Goal: Find specific page/section: Find specific page/section

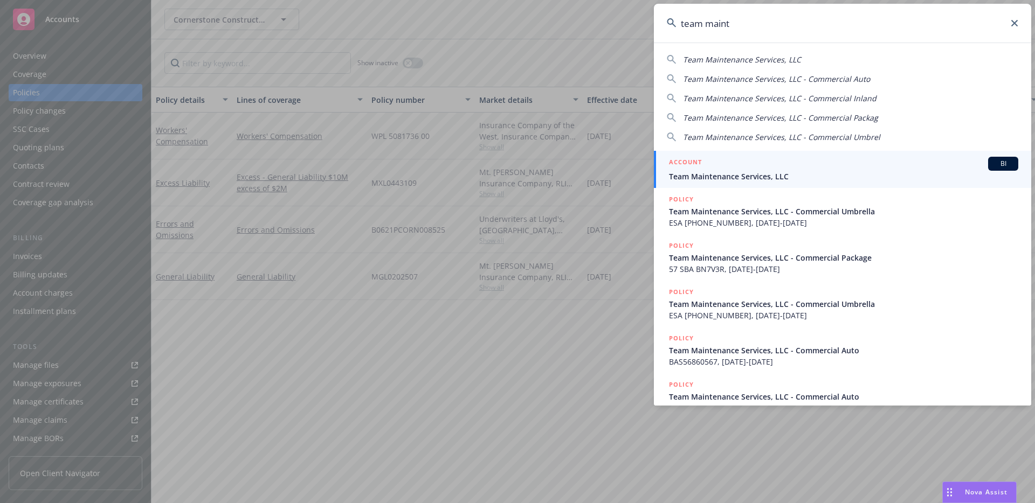
type input "team maint"
click at [717, 168] on div "ACCOUNT BI" at bounding box center [843, 164] width 349 height 14
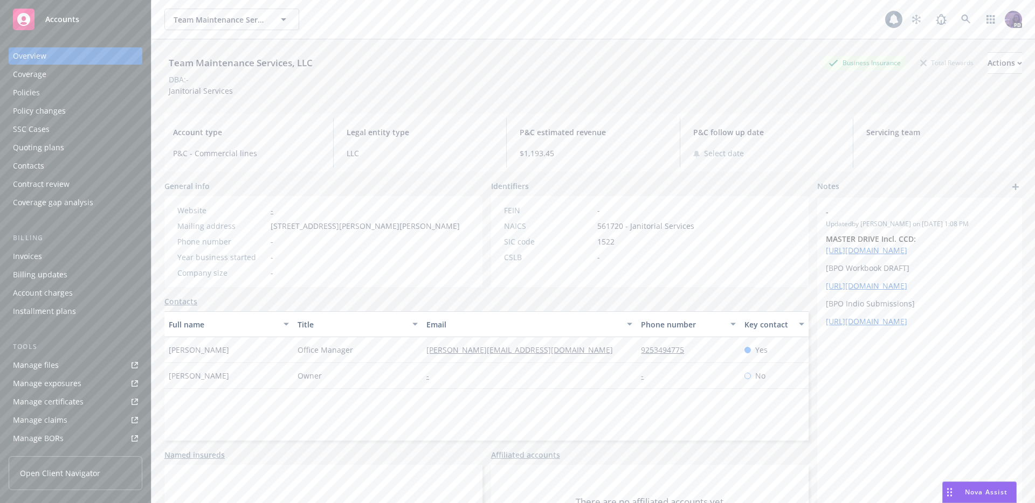
click at [82, 89] on div "Policies" at bounding box center [75, 92] width 125 height 17
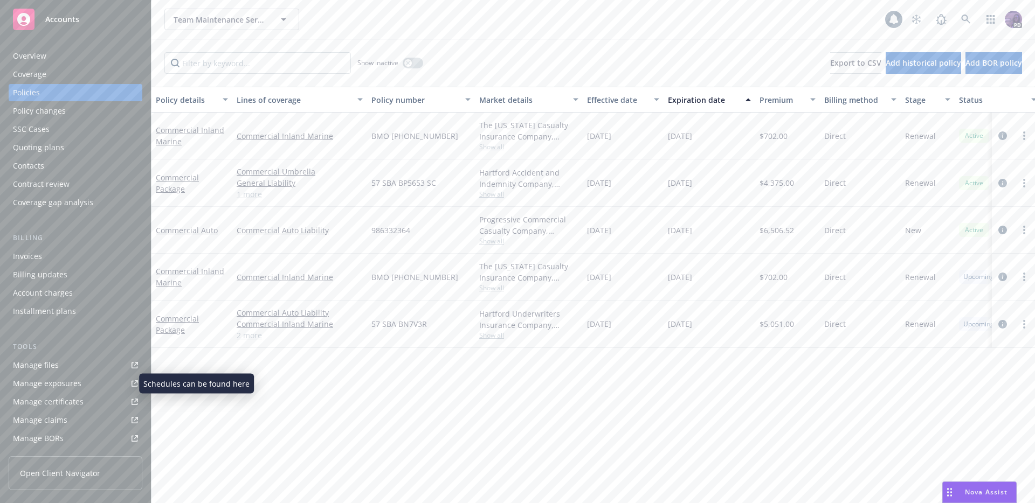
click at [94, 388] on link "Manage exposures" at bounding box center [76, 383] width 134 height 17
click at [320, 18] on div "Team Maintenance Services, LLC Team Maintenance Services, LLC" at bounding box center [524, 20] width 720 height 22
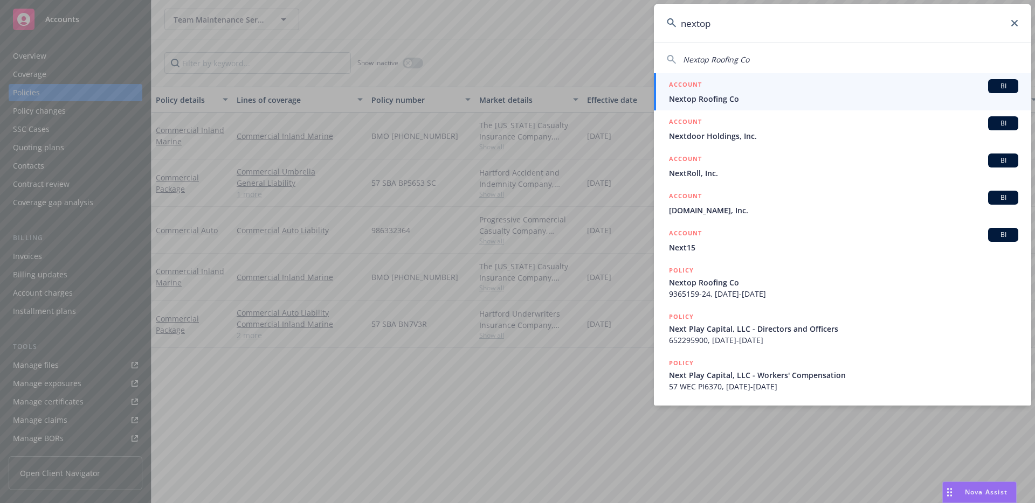
type input "nextop"
click at [701, 92] on h5 "ACCOUNT" at bounding box center [685, 85] width 33 height 13
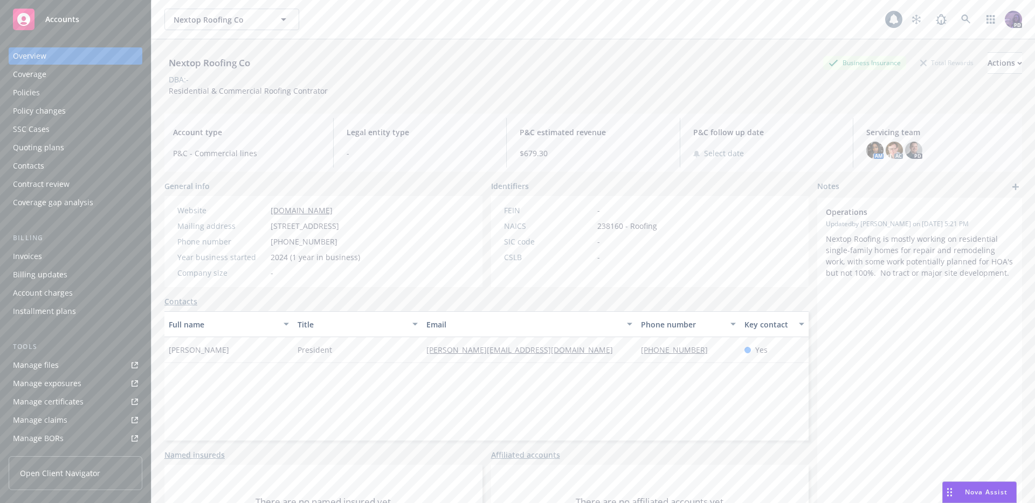
click at [107, 96] on div "Policies" at bounding box center [75, 92] width 125 height 17
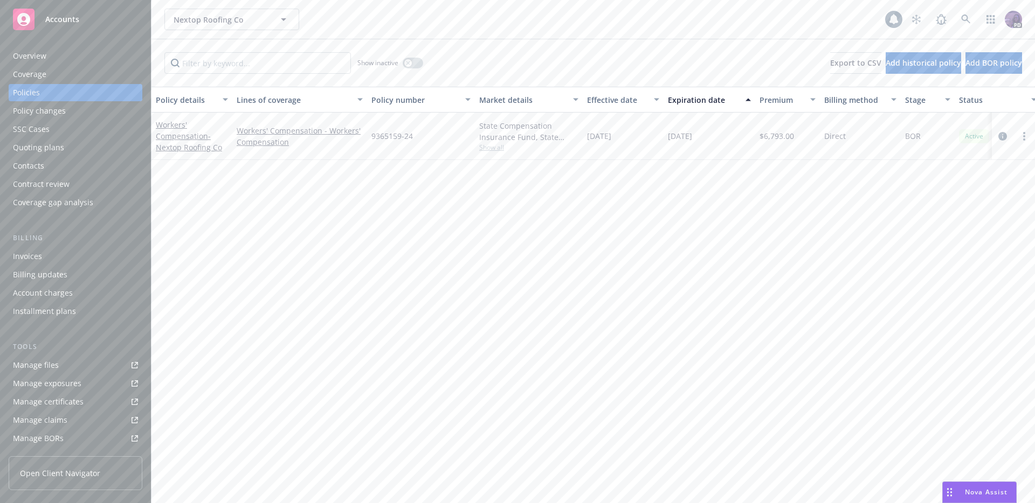
drag, startPoint x: 390, startPoint y: 143, endPoint x: 380, endPoint y: 142, distance: 9.2
click at [380, 142] on div "9365159-24" at bounding box center [421, 136] width 108 height 47
click at [388, 136] on span "9365159-24" at bounding box center [391, 135] width 41 height 11
copy span "9365159"
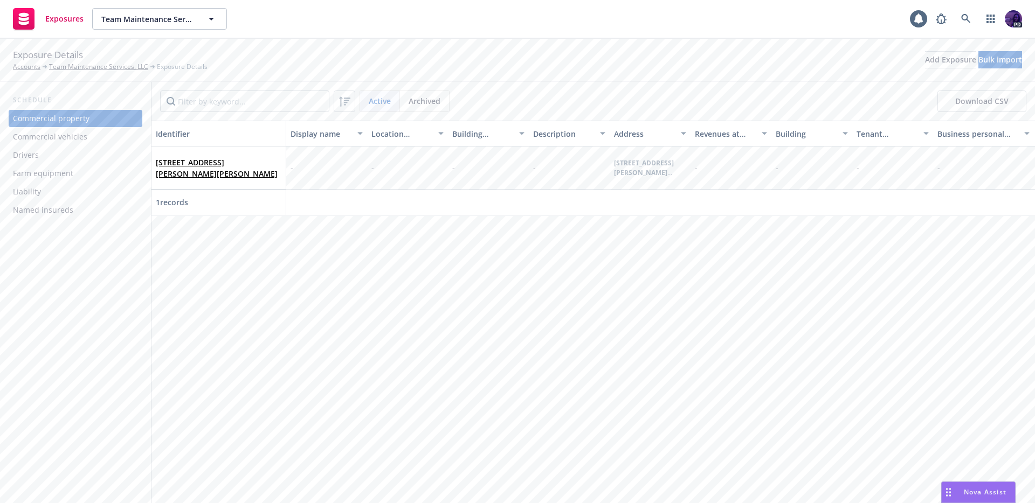
click at [66, 159] on div "Drivers" at bounding box center [75, 155] width 125 height 17
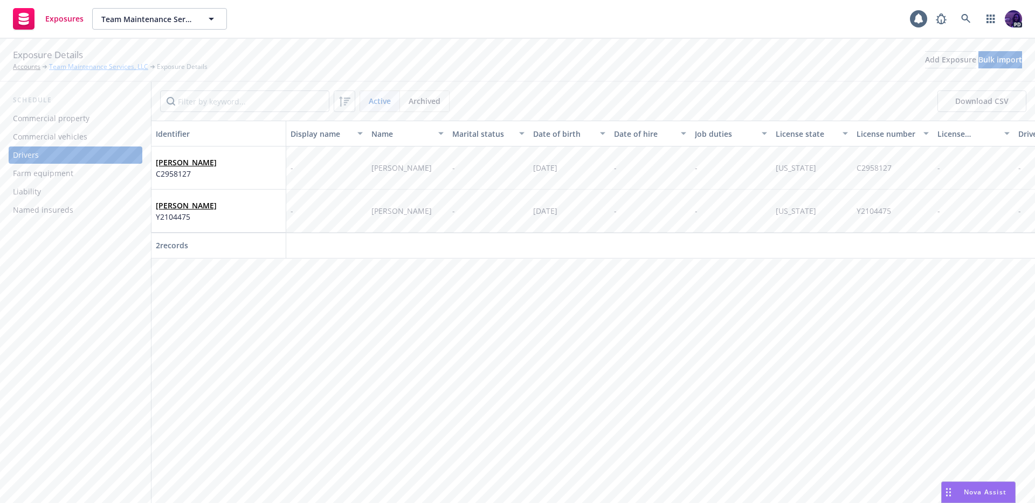
click at [76, 67] on link "Team Maintenance Services, LLC" at bounding box center [98, 67] width 99 height 10
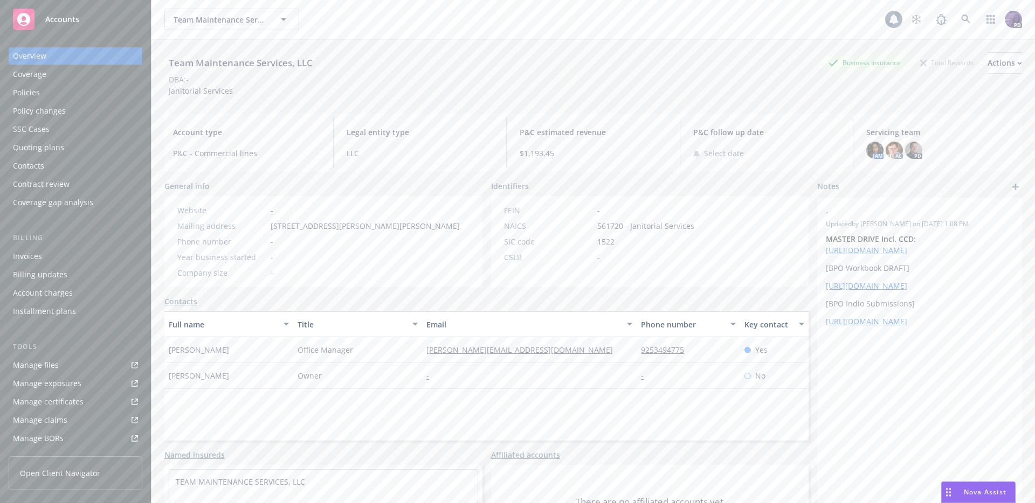
scroll to position [199, 0]
click at [77, 433] on div "Client access" at bounding box center [75, 439] width 125 height 17
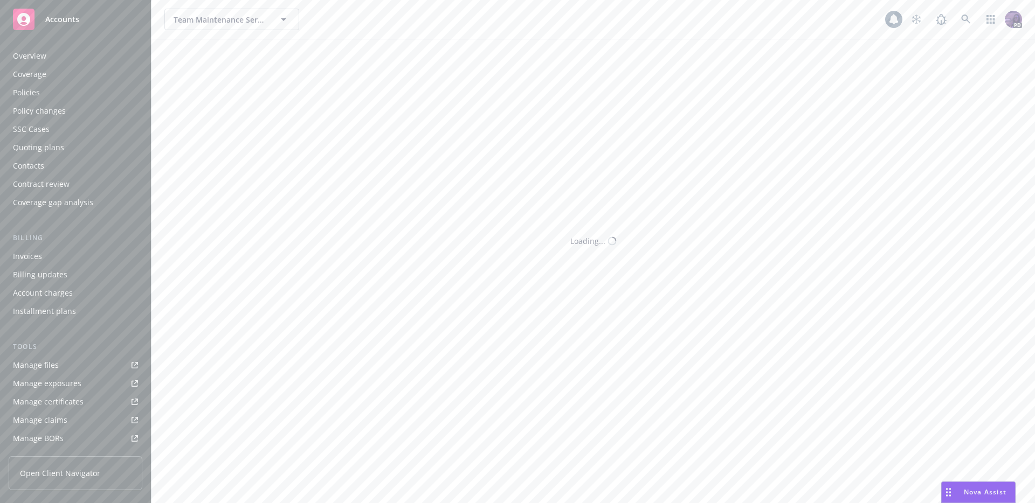
scroll to position [199, 0]
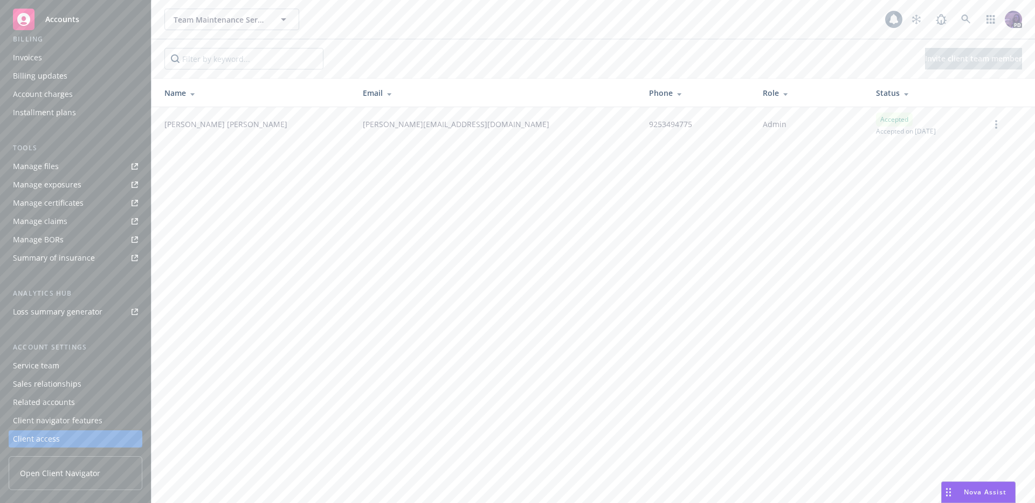
click at [79, 417] on div "Client navigator features" at bounding box center [57, 420] width 89 height 17
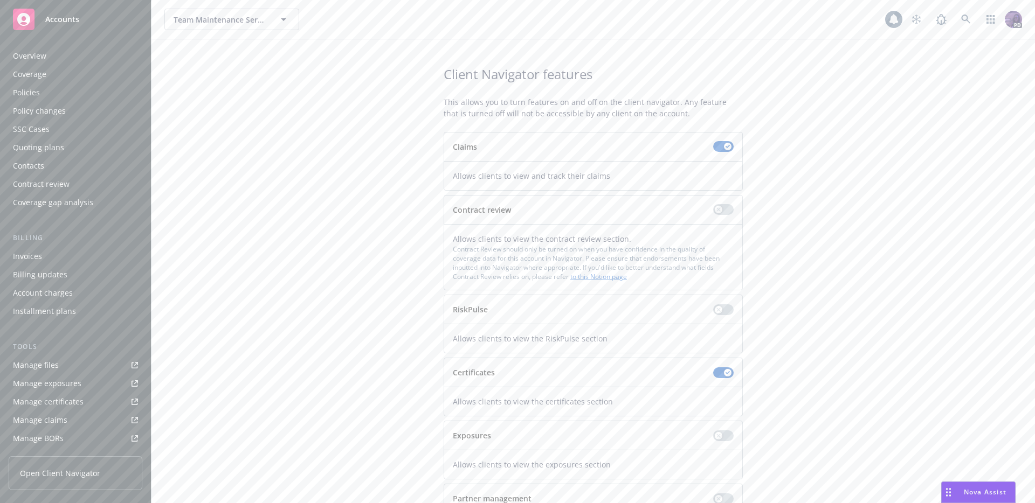
scroll to position [199, 0]
